Goal: Task Accomplishment & Management: Manage account settings

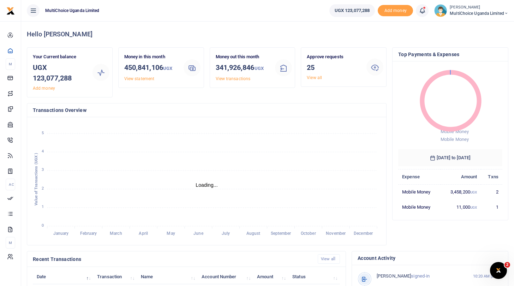
scroll to position [0, 0]
click at [317, 76] on link "View all" at bounding box center [314, 77] width 15 height 5
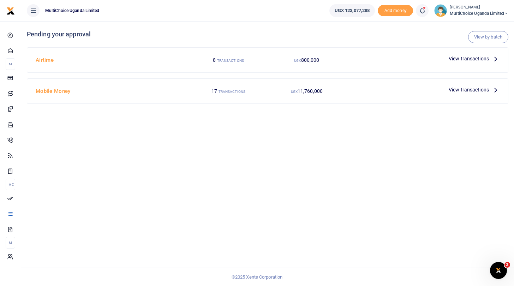
click at [474, 57] on span "View transactions" at bounding box center [469, 59] width 40 height 8
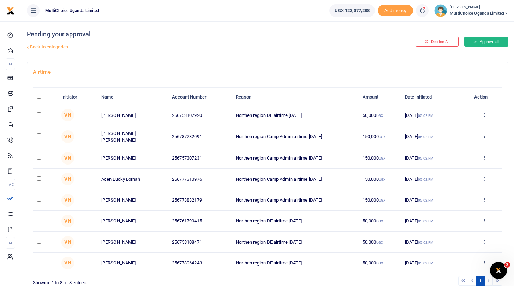
click at [480, 38] on button "Approve all" at bounding box center [486, 42] width 44 height 10
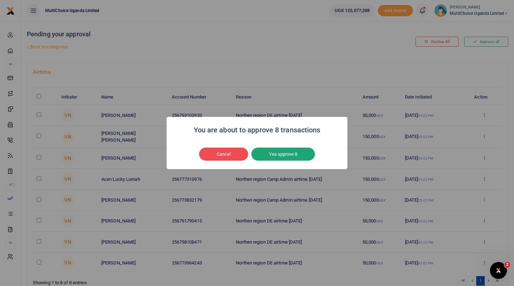
click at [280, 158] on button "Yes approve 8" at bounding box center [283, 154] width 64 height 13
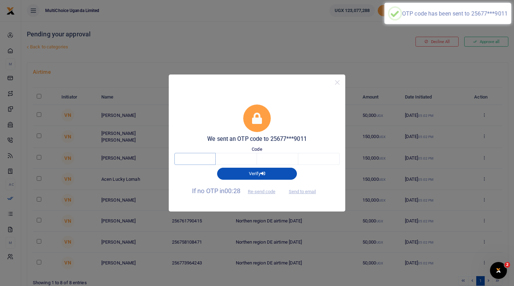
click at [202, 160] on input "text" at bounding box center [194, 159] width 41 height 12
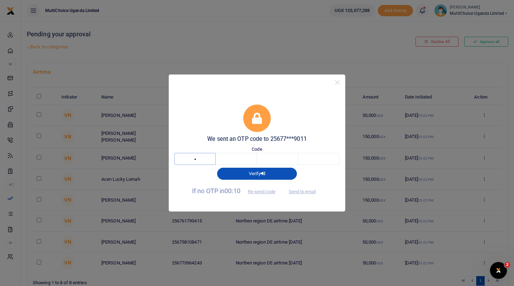
type input "2"
type input "3"
type input "5"
type input "1"
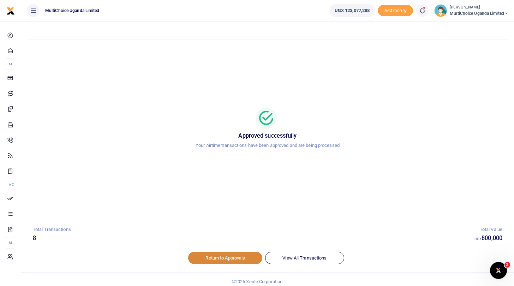
click at [238, 262] on link "Return to Approvals" at bounding box center [225, 258] width 74 height 12
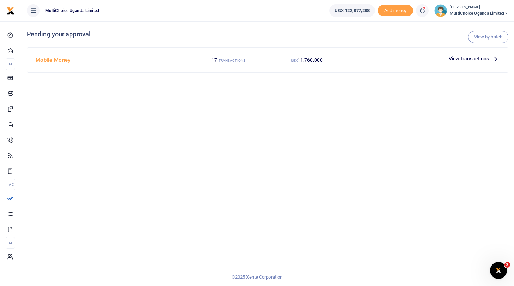
click at [462, 59] on span "View transactions" at bounding box center [469, 59] width 40 height 8
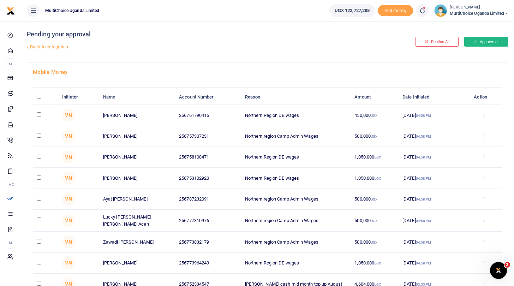
click at [482, 43] on button "Approve all" at bounding box center [486, 42] width 44 height 10
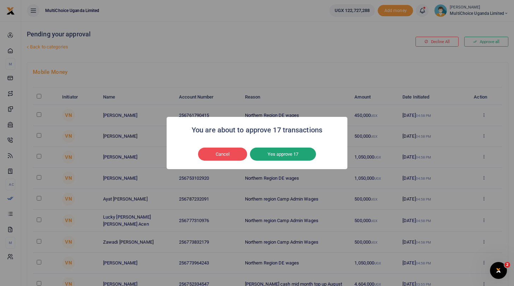
click at [283, 156] on button "Yes approve 17" at bounding box center [283, 154] width 66 height 13
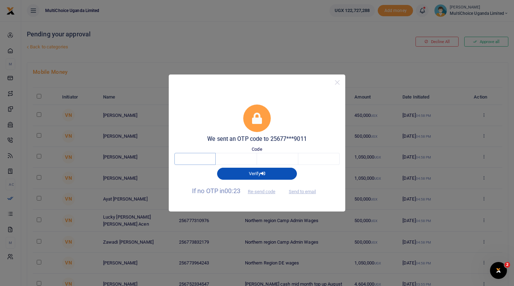
click at [210, 161] on input "text" at bounding box center [194, 159] width 41 height 12
type input "8"
type input "1"
type input "5"
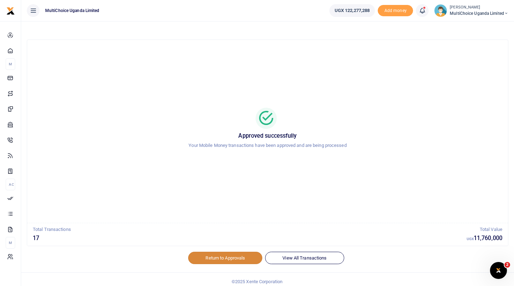
click at [230, 256] on link "Return to Approvals" at bounding box center [225, 258] width 74 height 12
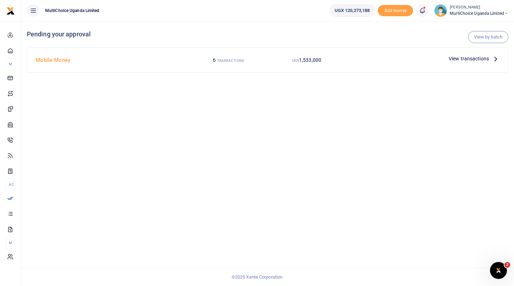
click at [461, 16] on span "MultiChoice Uganda Limited" at bounding box center [479, 13] width 59 height 6
click at [465, 27] on link "Switch accounts" at bounding box center [482, 26] width 56 height 10
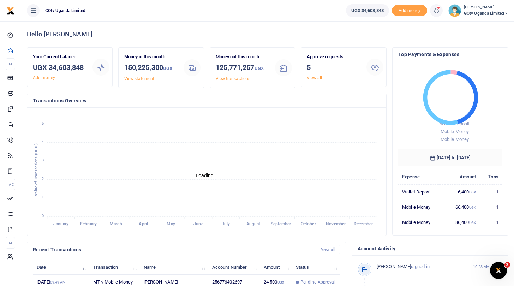
scroll to position [0, 0]
click at [315, 77] on link "View all" at bounding box center [314, 77] width 15 height 5
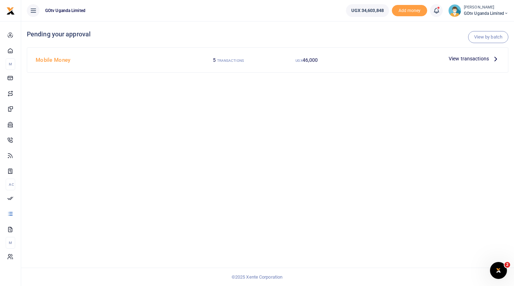
click at [466, 60] on span "View transactions" at bounding box center [469, 59] width 40 height 8
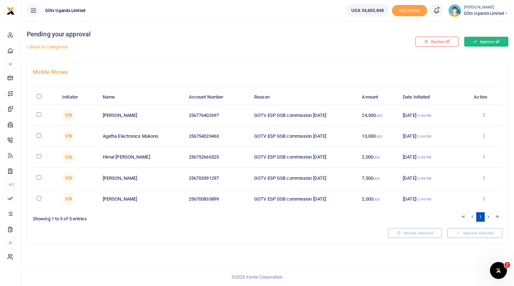
click at [486, 40] on button "Approve all" at bounding box center [486, 42] width 44 height 10
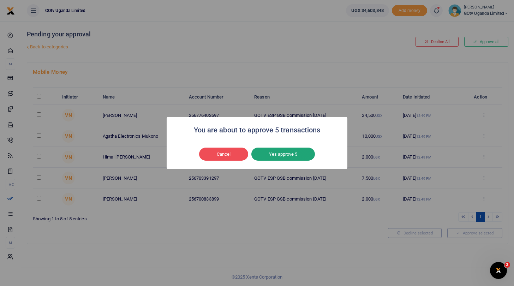
click at [286, 153] on button "Yes approve 5" at bounding box center [283, 154] width 64 height 13
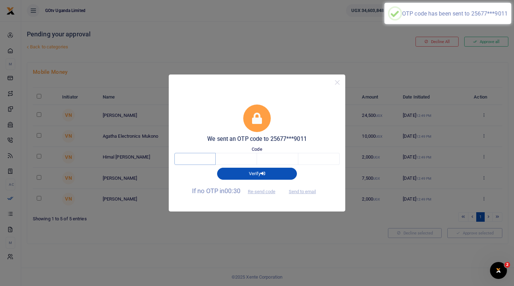
click at [201, 161] on input "text" at bounding box center [194, 159] width 41 height 12
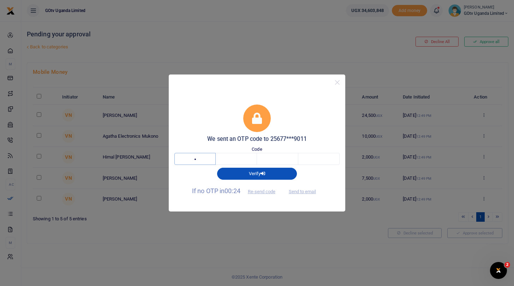
type input "6"
type input "7"
type input "2"
type input "9"
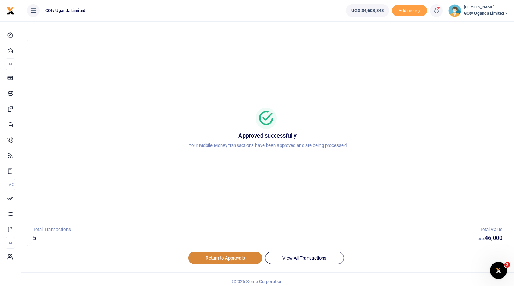
click at [231, 255] on link "Return to Approvals" at bounding box center [225, 258] width 74 height 12
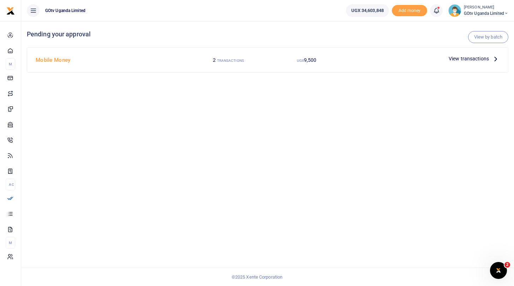
click at [473, 11] on span "GOtv Uganda Limited" at bounding box center [486, 13] width 45 height 6
click at [407, 144] on div "View by batch Pending your approval Mobile Money 2 TRANSACTIONS UGX 9,500 View …" at bounding box center [267, 153] width 493 height 265
click at [479, 11] on span "GOtv Uganda Limited" at bounding box center [486, 13] width 45 height 6
click at [477, 27] on link "Switch accounts" at bounding box center [482, 26] width 56 height 10
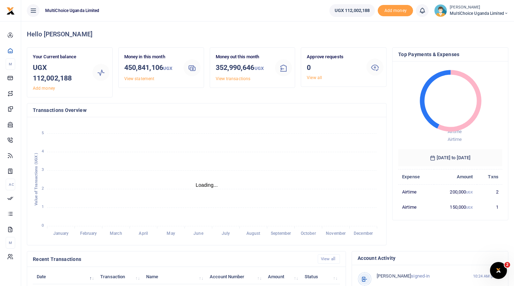
scroll to position [0, 0]
click at [464, 10] on span "MultiChoice Uganda Limited" at bounding box center [479, 13] width 59 height 6
click at [470, 61] on link "Logout" at bounding box center [482, 65] width 56 height 10
